Goal: Task Accomplishment & Management: Manage account settings

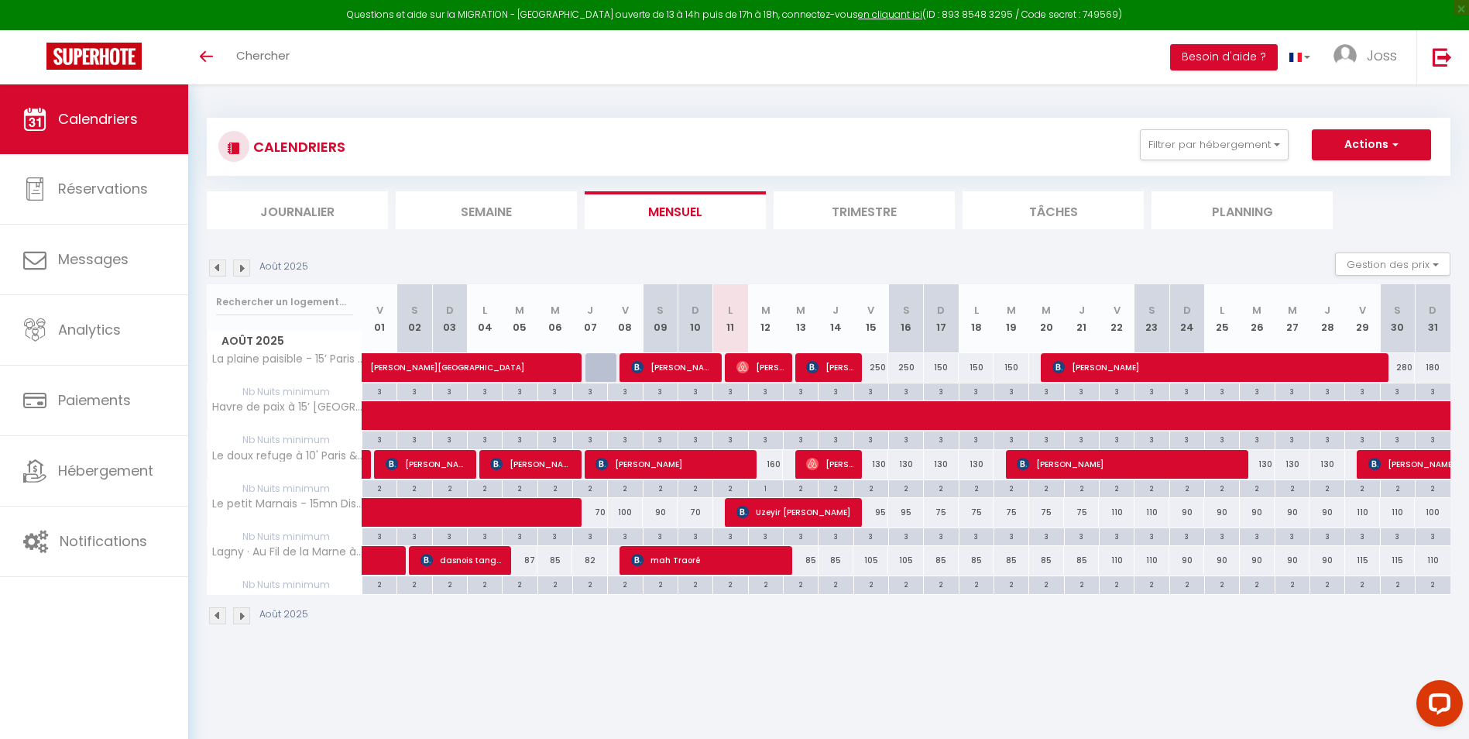
drag, startPoint x: 774, startPoint y: 462, endPoint x: 1049, endPoint y: 358, distance: 293.4
click at [774, 462] on div "160" at bounding box center [765, 464] width 35 height 29
type input "160"
type input "[DATE]"
type input "Mer 13 Août 2025"
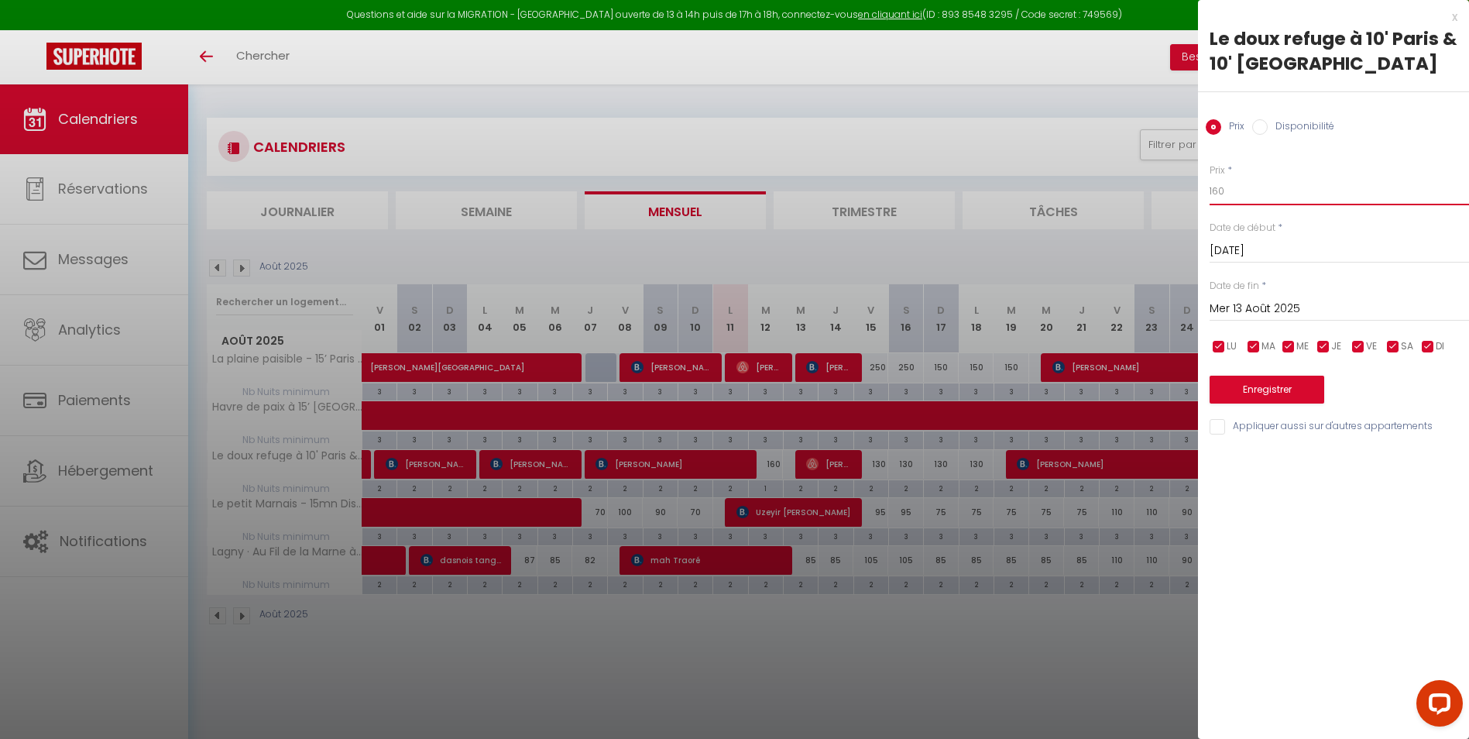
click at [1244, 194] on input "160" at bounding box center [1339, 191] width 259 height 28
type input "150"
click at [1240, 386] on button "Enregistrer" at bounding box center [1267, 390] width 115 height 28
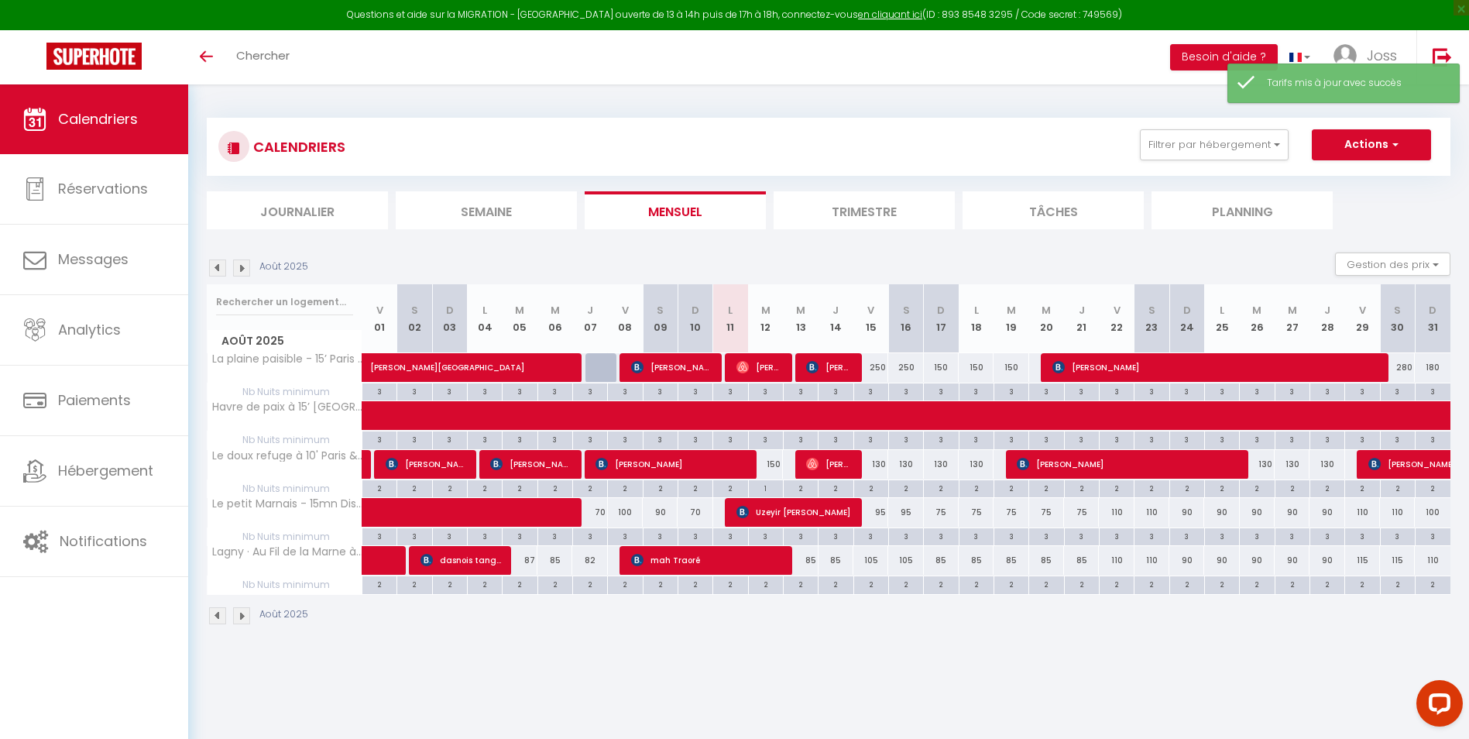
click at [878, 467] on div "130" at bounding box center [870, 464] width 35 height 29
type input "130"
type input "Ven 15 Août 2025"
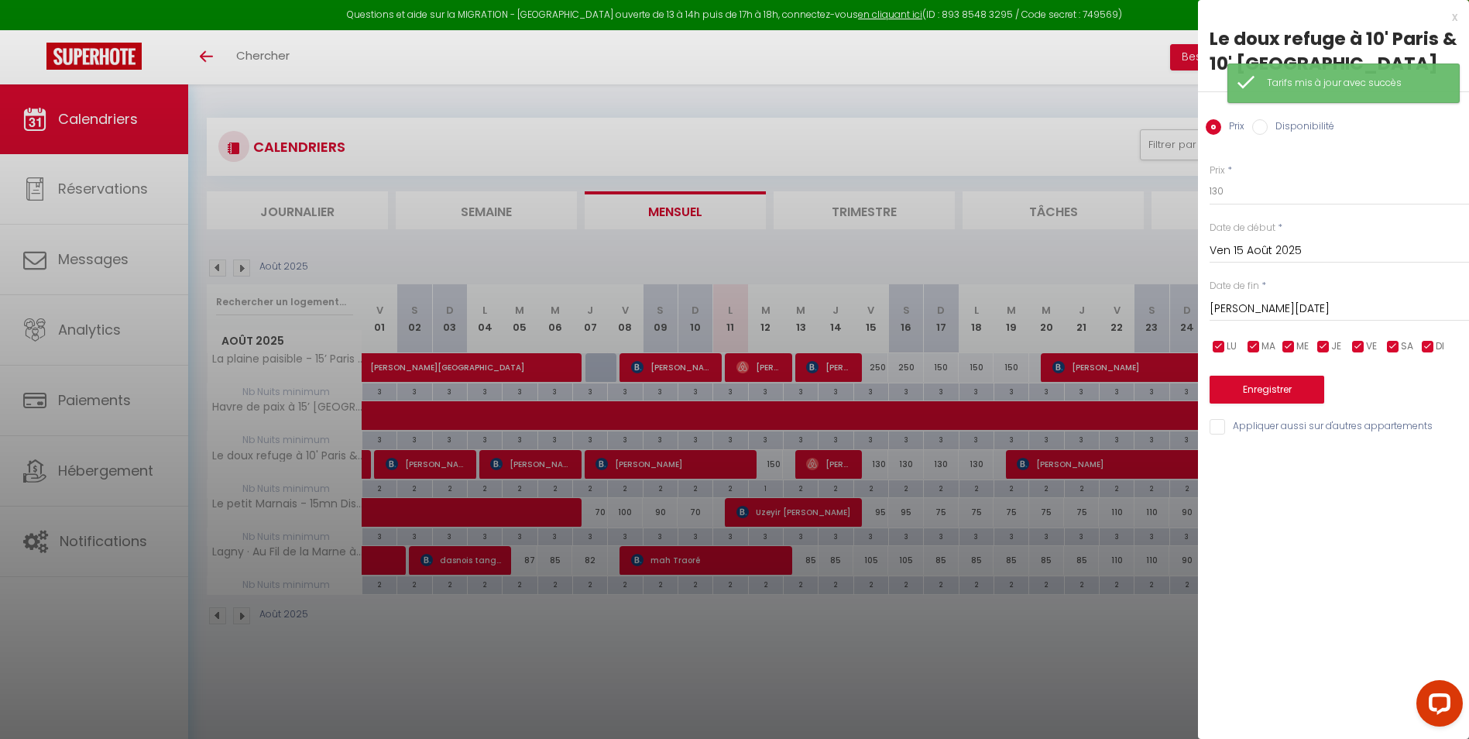
click at [1258, 306] on input "[PERSON_NAME][DATE]" at bounding box center [1339, 309] width 259 height 20
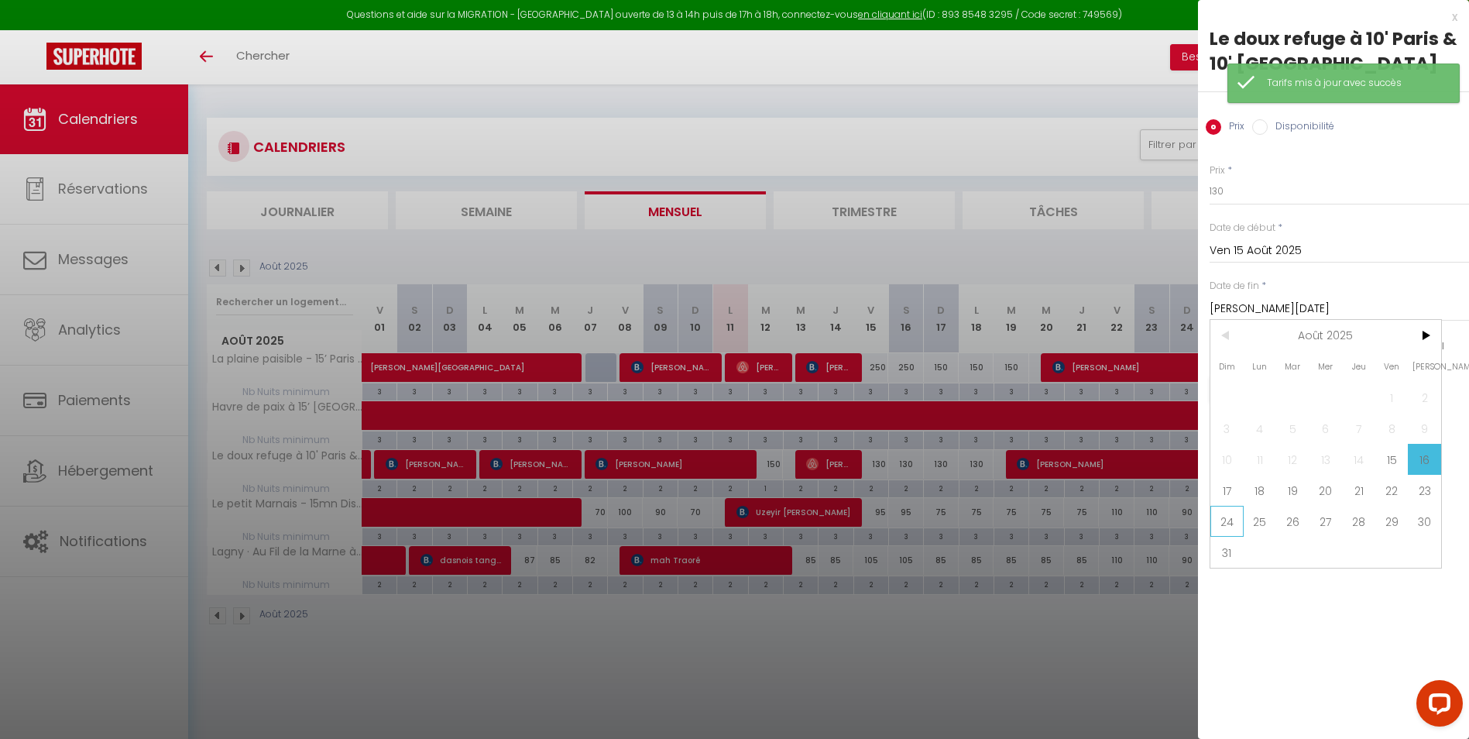
click at [1231, 508] on span "24" at bounding box center [1226, 521] width 33 height 31
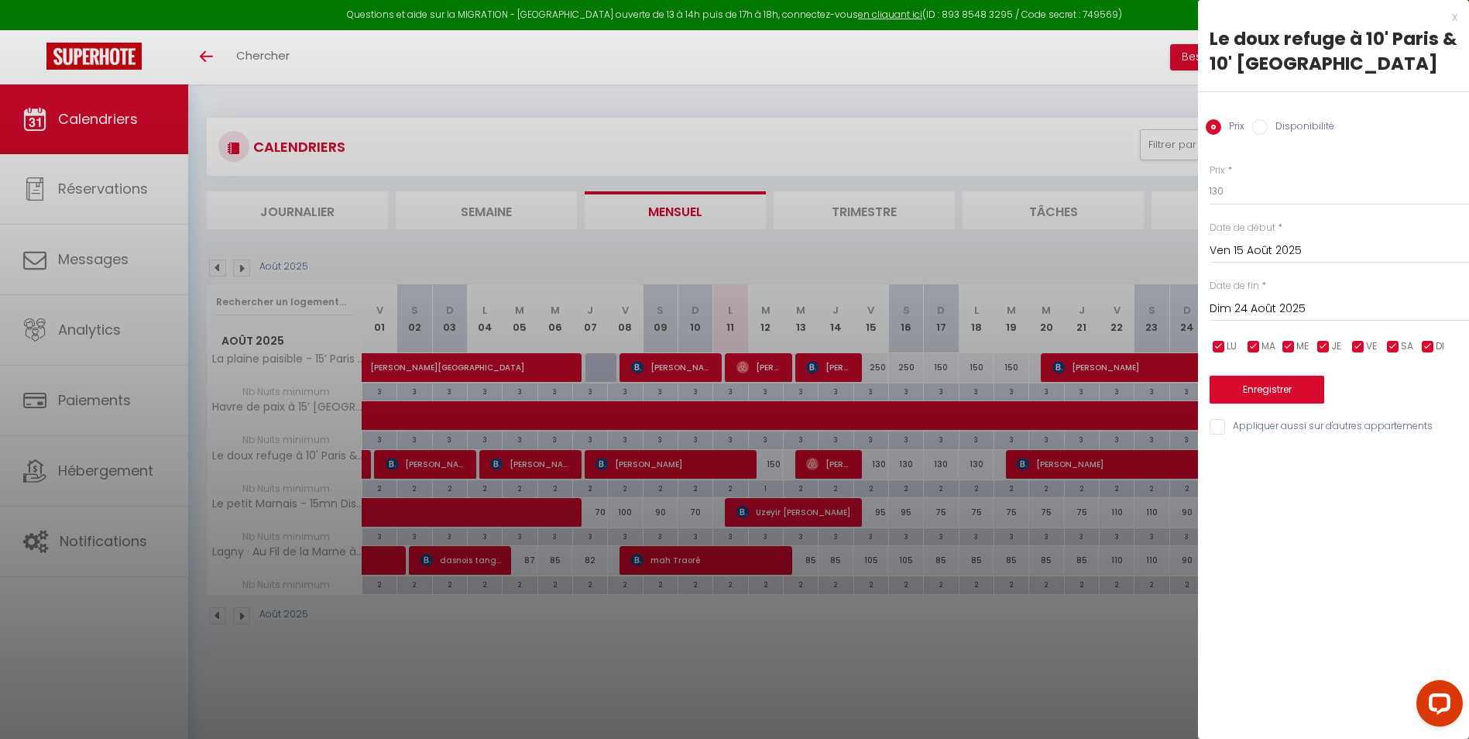
click at [1261, 318] on input "Dim 24 Août 2025" at bounding box center [1339, 309] width 259 height 20
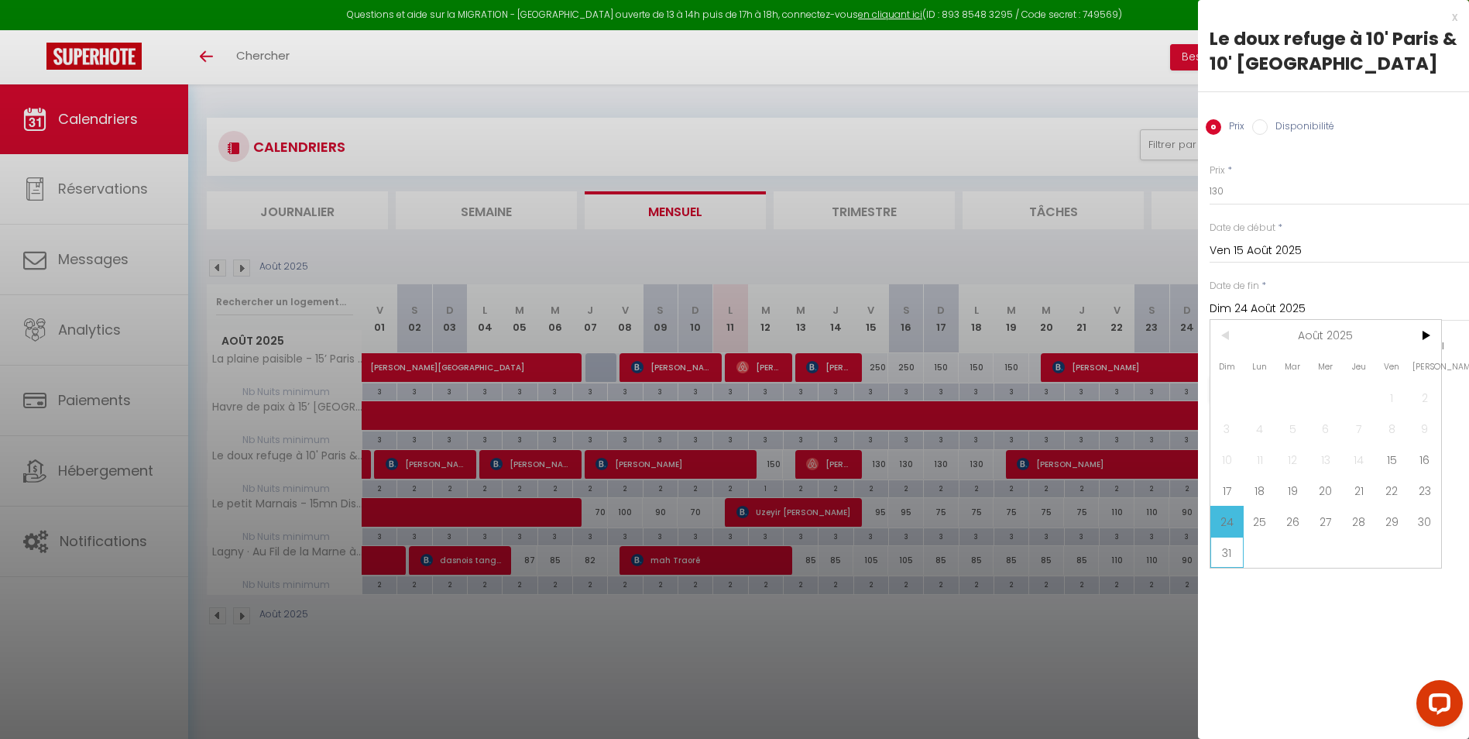
click at [1226, 551] on span "31" at bounding box center [1226, 552] width 33 height 31
type input "Dim 31 Août 2025"
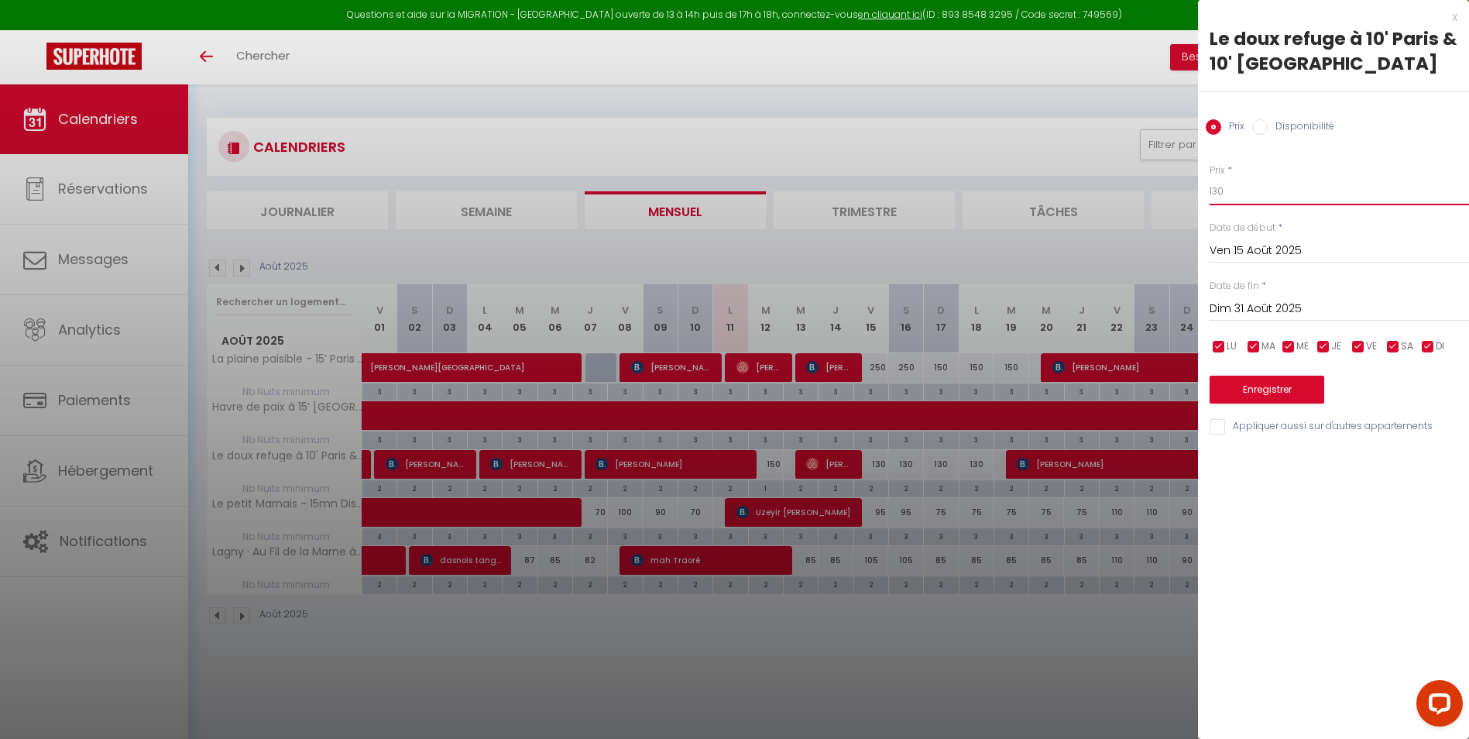
click at [1240, 181] on input "130" at bounding box center [1339, 191] width 259 height 28
type input "125"
click at [1258, 382] on button "Enregistrer" at bounding box center [1267, 390] width 115 height 28
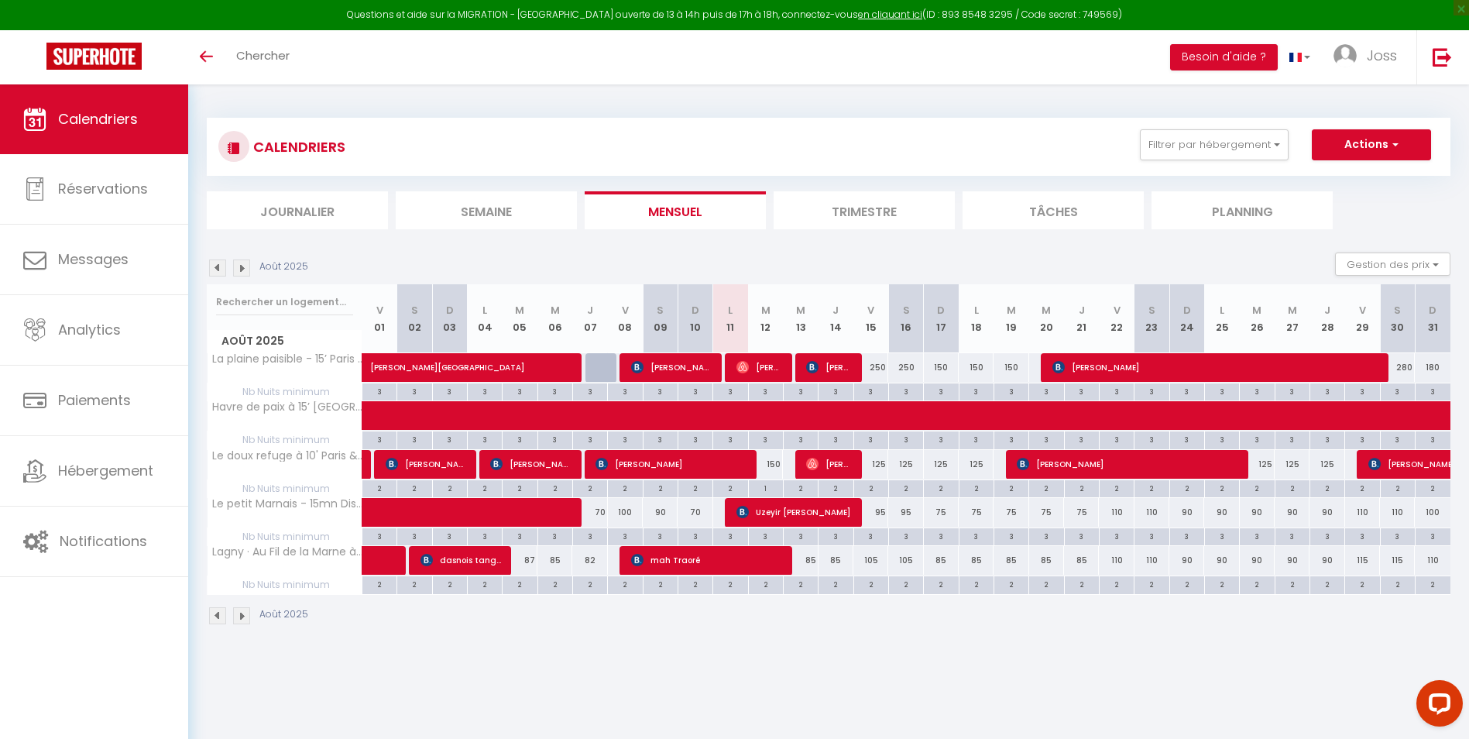
click at [868, 562] on div "105" at bounding box center [870, 560] width 35 height 29
type input "105"
type input "Ven 15 Août 2025"
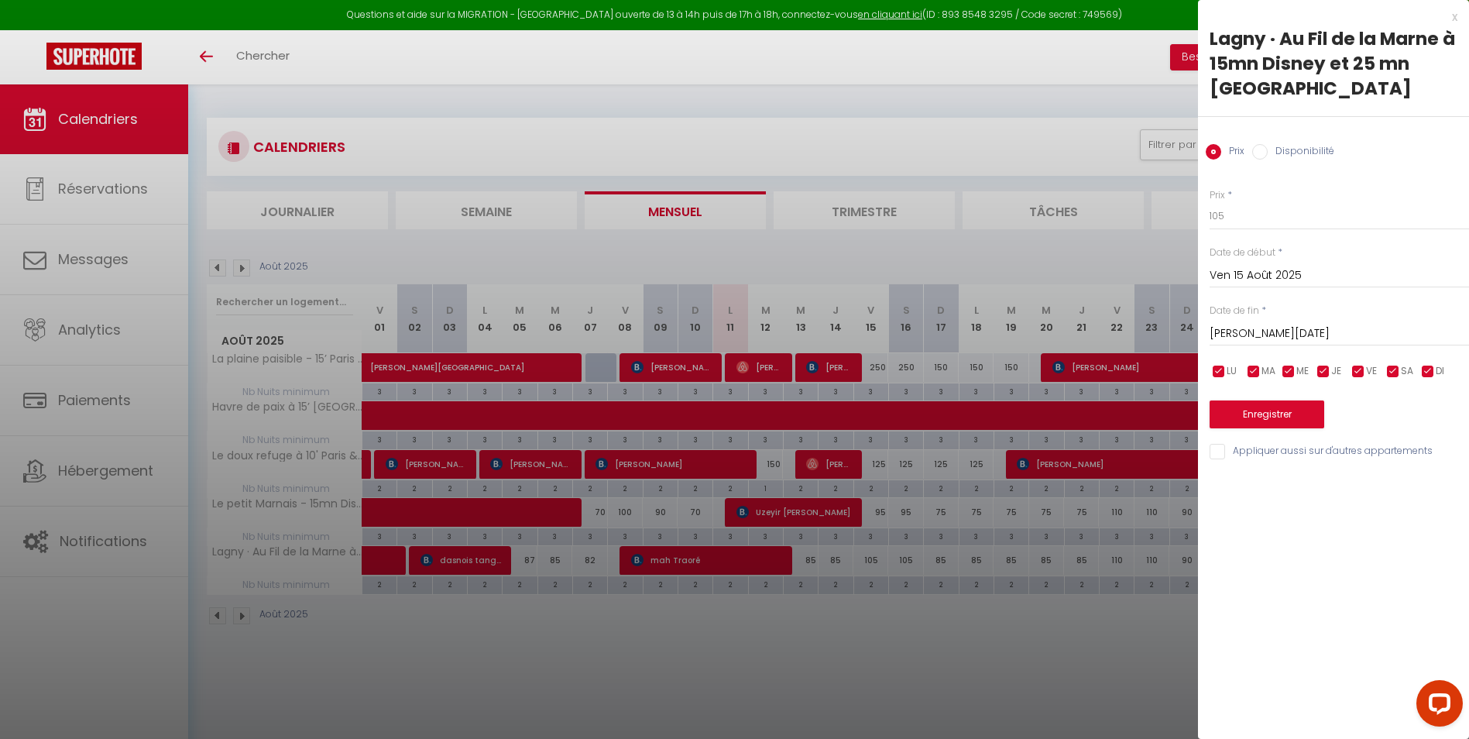
click at [1257, 324] on input "[PERSON_NAME][DATE]" at bounding box center [1339, 334] width 259 height 20
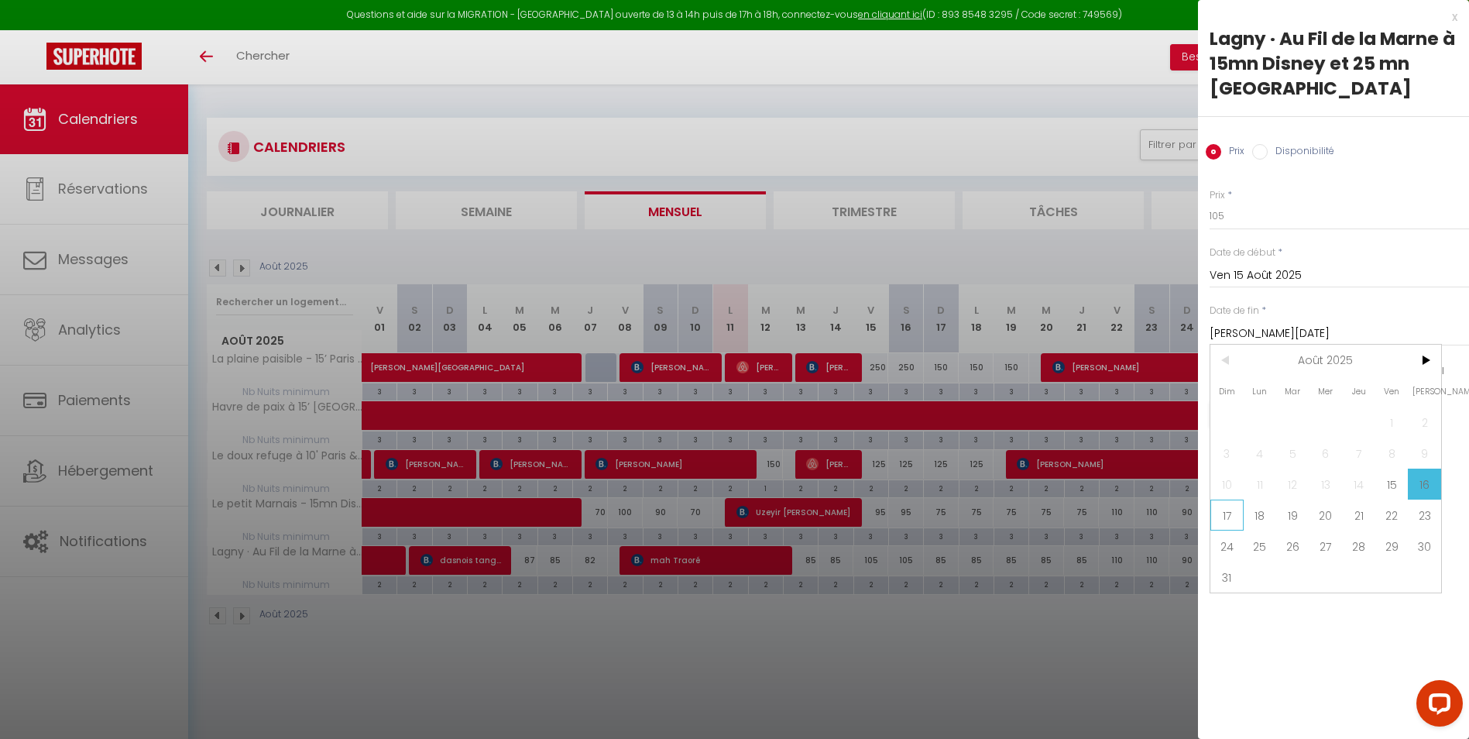
click at [1218, 500] on span "17" at bounding box center [1226, 515] width 33 height 31
type input "Dim 17 Août 2025"
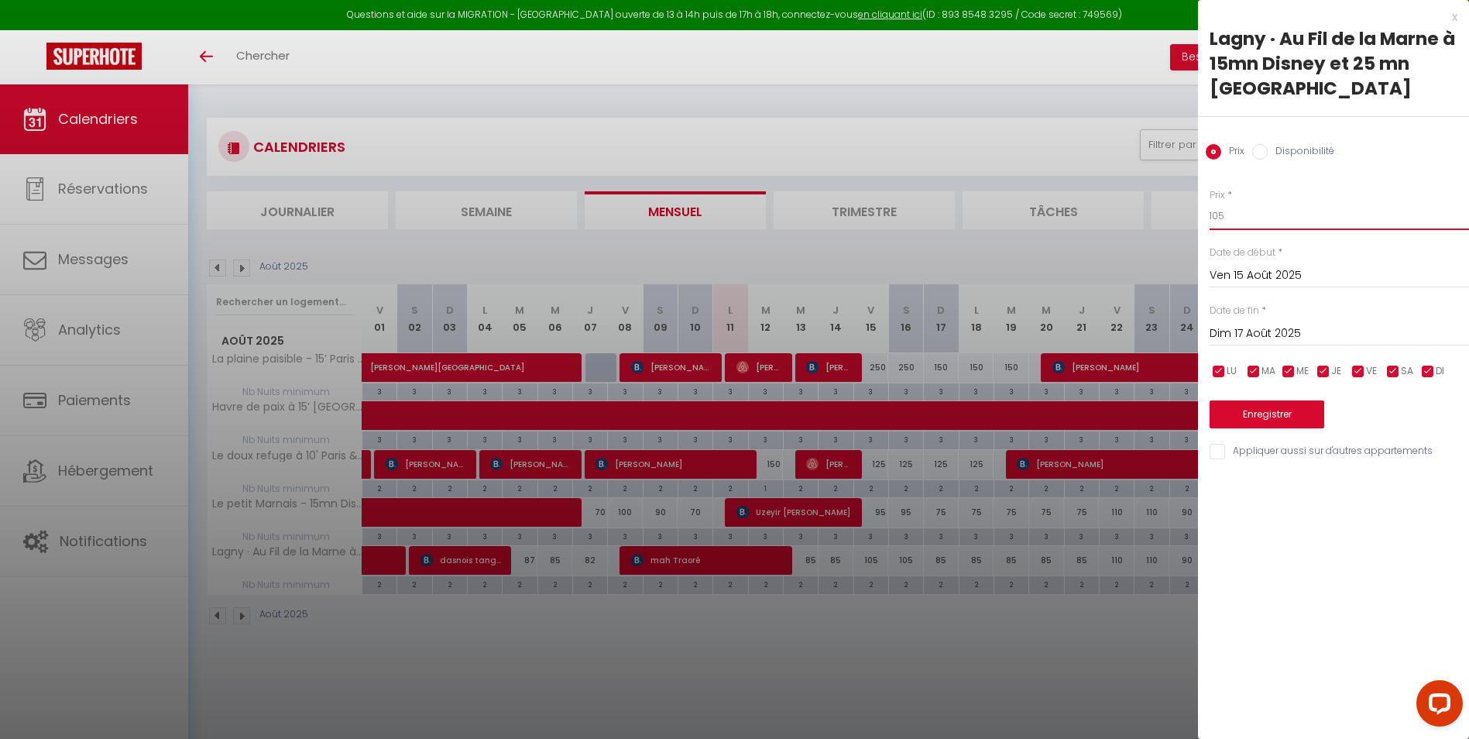
click at [1238, 202] on input "105" at bounding box center [1339, 216] width 259 height 28
type input "100"
click at [1248, 400] on button "Enregistrer" at bounding box center [1267, 414] width 115 height 28
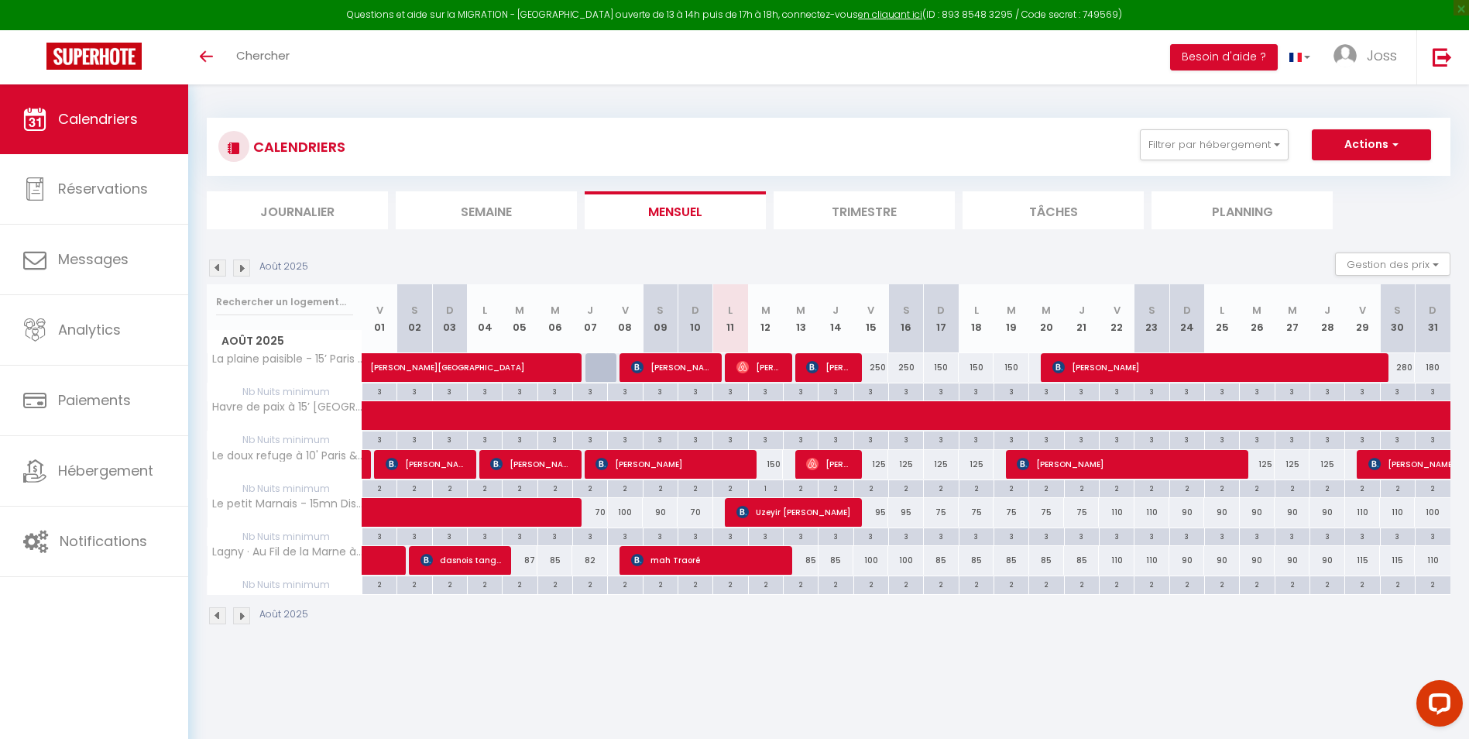
click at [242, 273] on img at bounding box center [241, 267] width 17 height 17
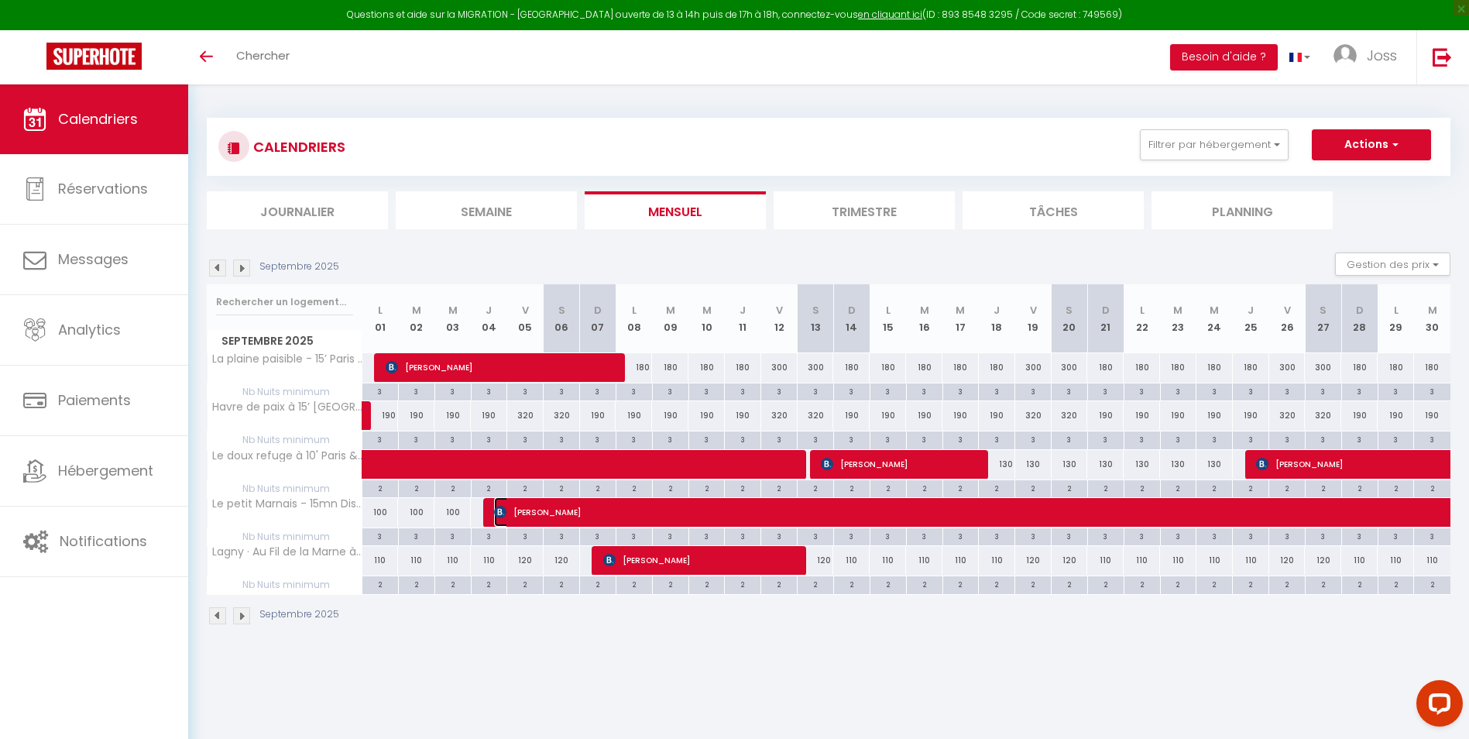
click at [675, 516] on span "[PERSON_NAME]" at bounding box center [1064, 511] width 1140 height 29
select select "OK"
select select "KO"
select select "0"
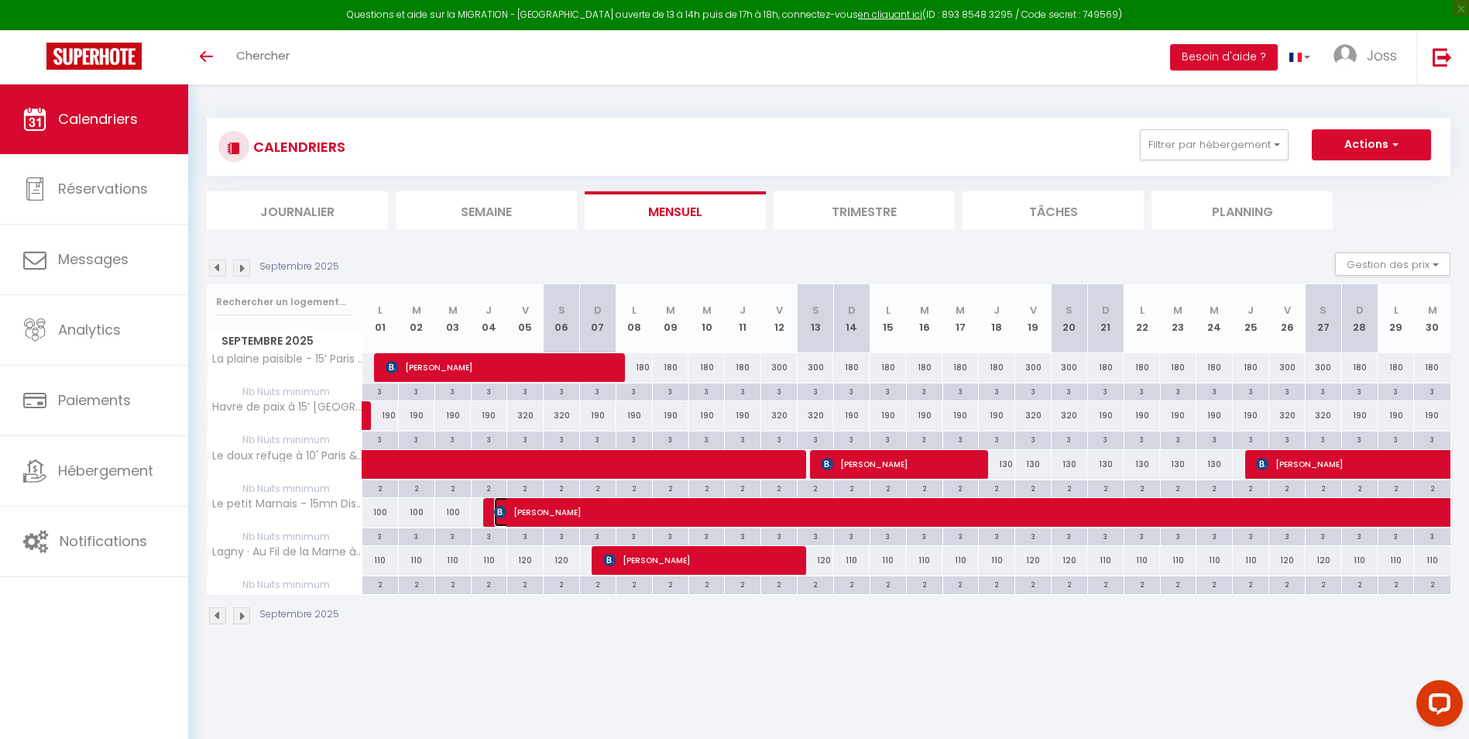
select select "1"
select select
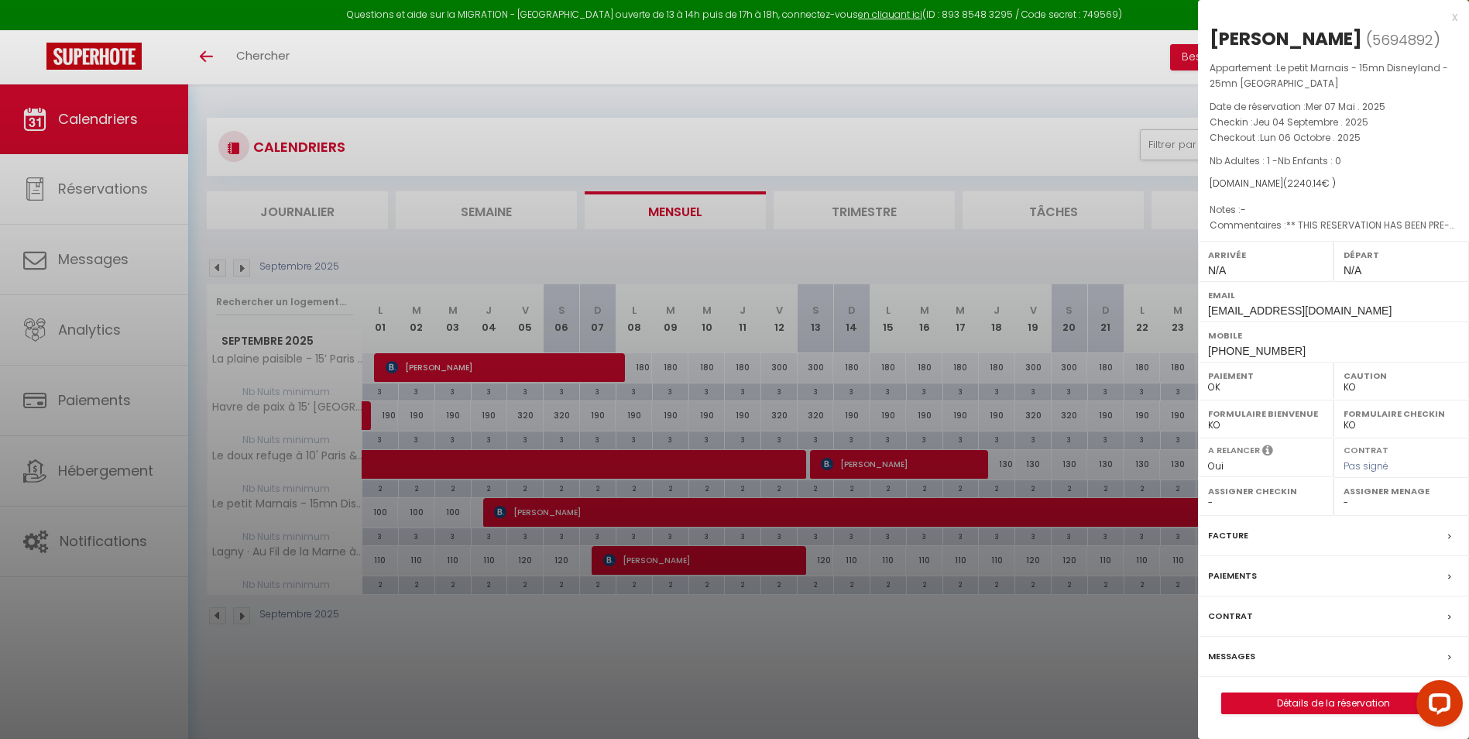
click at [524, 645] on div at bounding box center [734, 369] width 1469 height 739
